Goal: Information Seeking & Learning: Learn about a topic

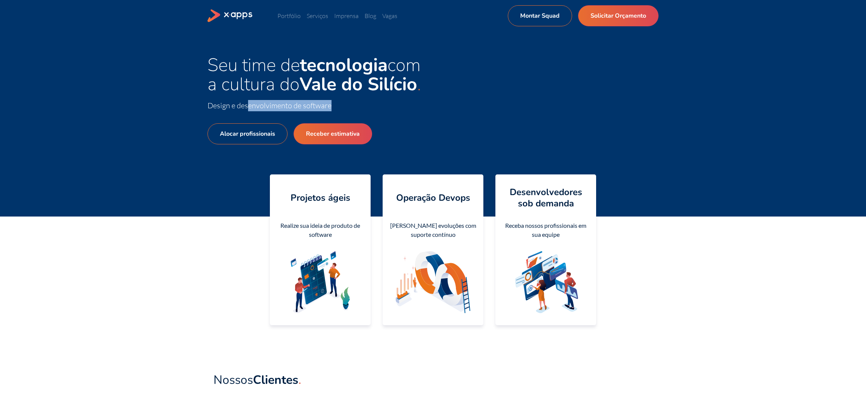
drag, startPoint x: 247, startPoint y: 107, endPoint x: 364, endPoint y: 109, distance: 116.6
click at [362, 109] on span "Design e desenvolvimento de software" at bounding box center [321, 105] width 226 height 11
click at [127, 137] on div "Seu time de tecnologia com a cultura do Vale do Silício Design e desenvolviment…" at bounding box center [433, 124] width 866 height 185
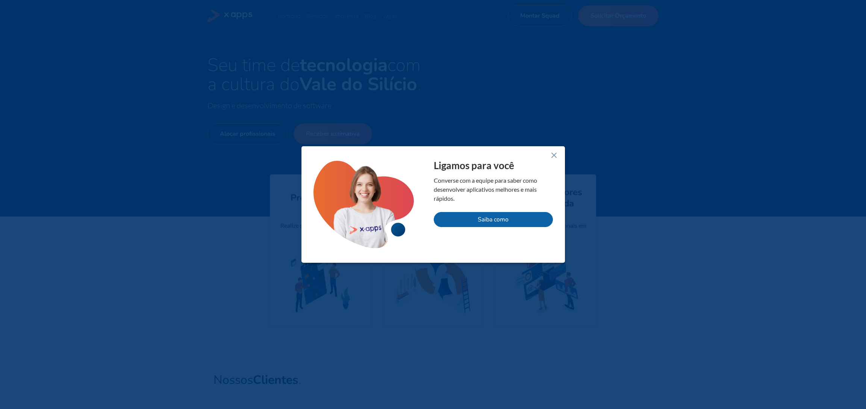
click at [550, 153] on icon at bounding box center [554, 155] width 9 height 9
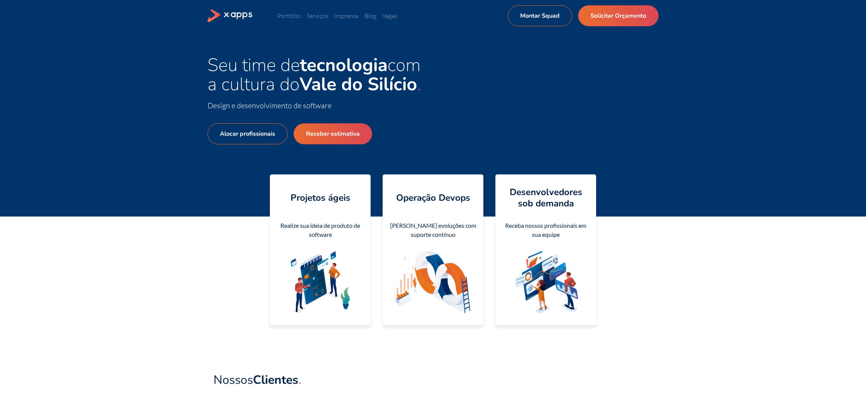
click at [459, 84] on div "Seu time de tecnologia com a cultura do Vale do Silício Design e desenvolviment…" at bounding box center [433, 124] width 451 height 137
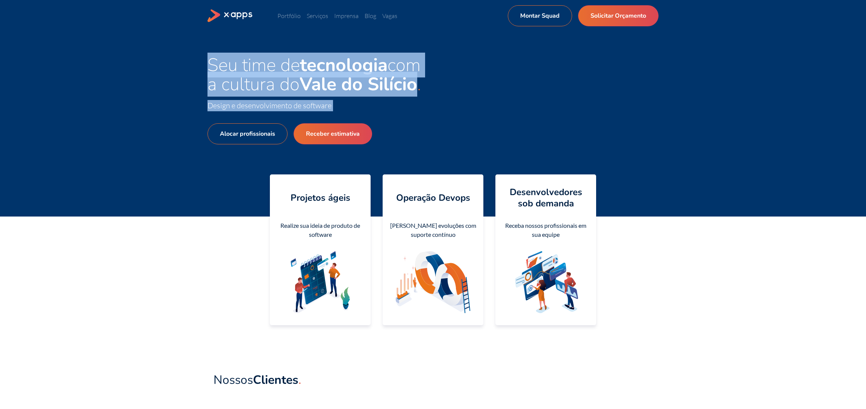
drag, startPoint x: 210, startPoint y: 63, endPoint x: 438, endPoint y: 115, distance: 233.3
click at [438, 115] on div "Seu time de tecnologia com a cultura do Vale do Silício Design e desenvolviment…" at bounding box center [433, 124] width 451 height 137
click at [438, 113] on div "Seu time de tecnologia com a cultura do Vale do Silício Design e desenvolviment…" at bounding box center [433, 124] width 451 height 137
drag, startPoint x: 211, startPoint y: 63, endPoint x: 366, endPoint y: 110, distance: 162.3
click at [366, 110] on div "Seu time de tecnologia com a cultura do Vale do Silício Design e desenvolviment…" at bounding box center [321, 124] width 226 height 137
